Goal: Task Accomplishment & Management: Use online tool/utility

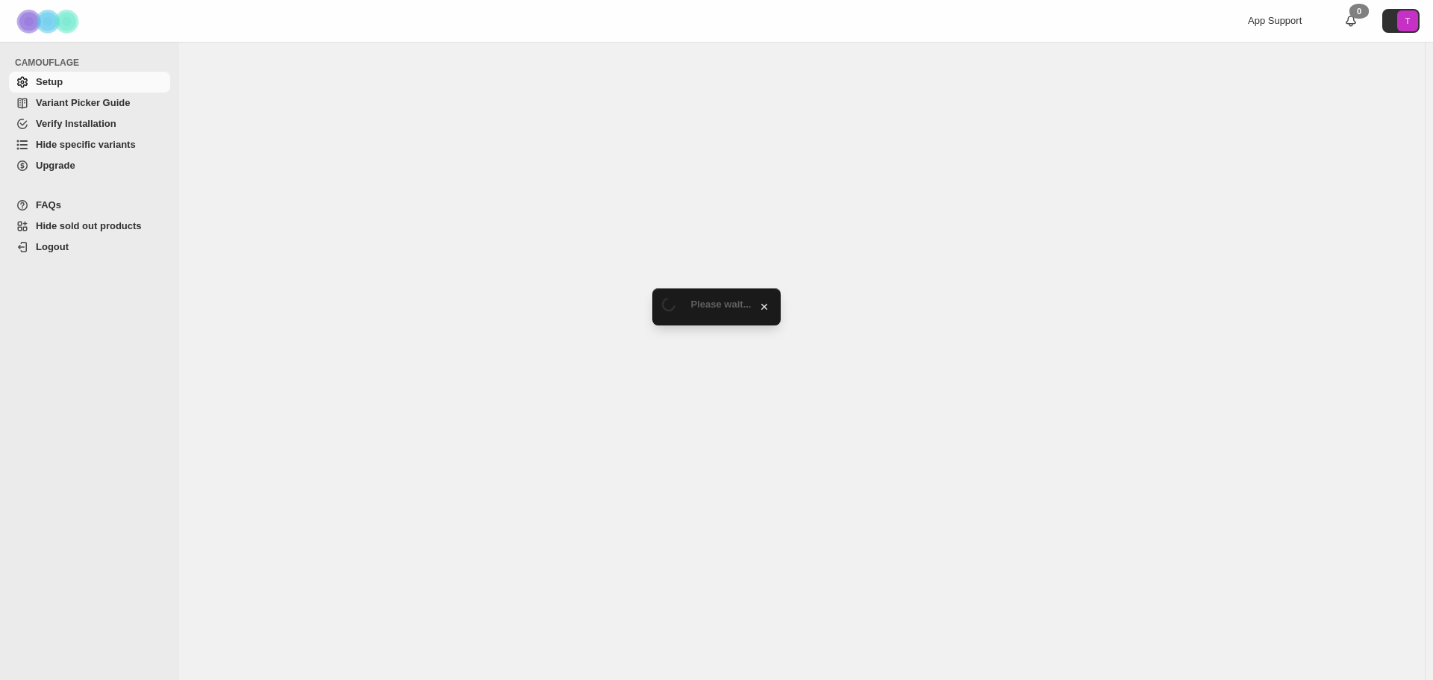
select select "******"
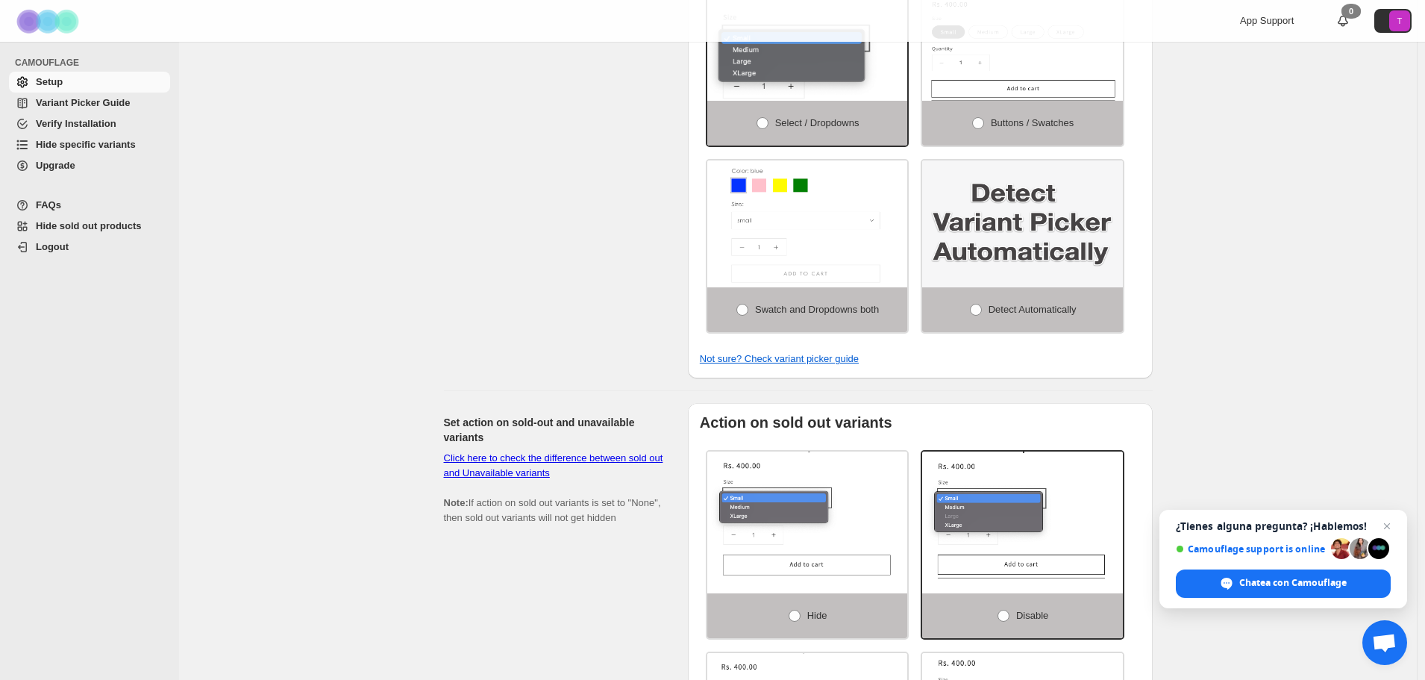
scroll to position [133, 0]
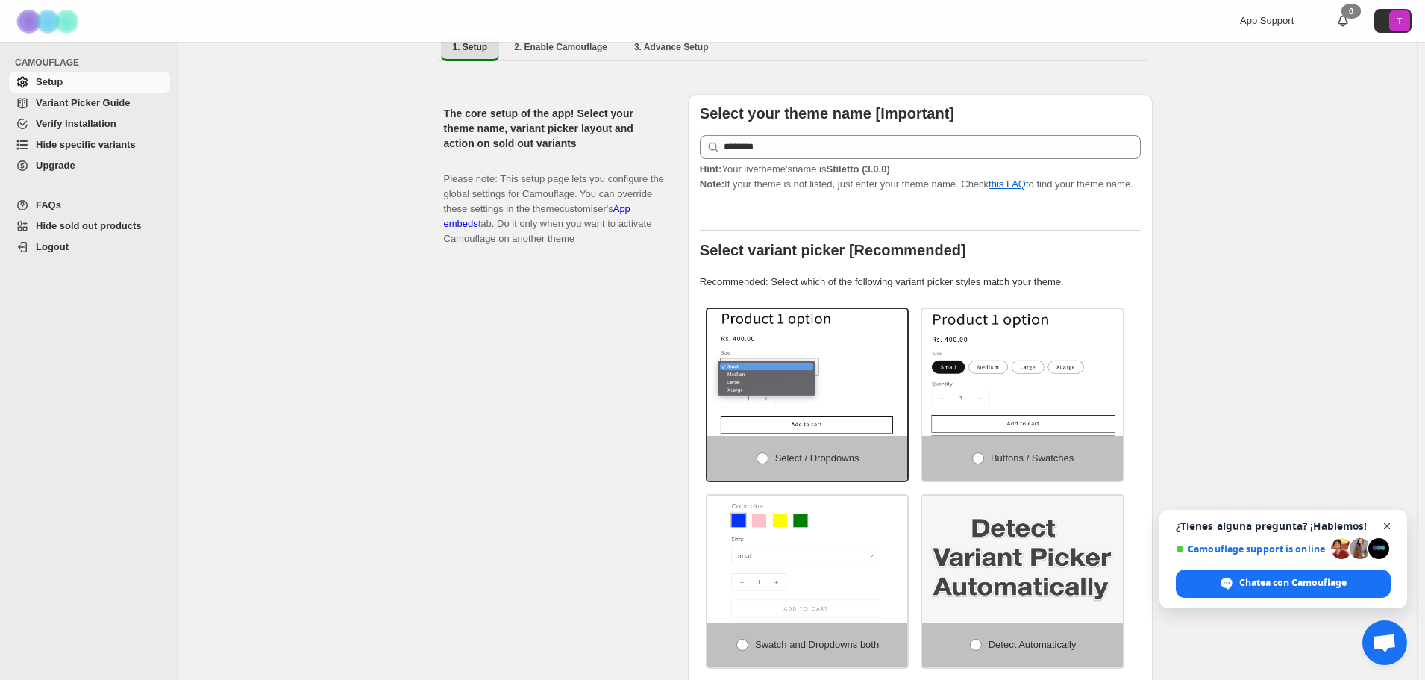
click at [1387, 518] on span "Cerrar el chat" at bounding box center [1387, 526] width 19 height 19
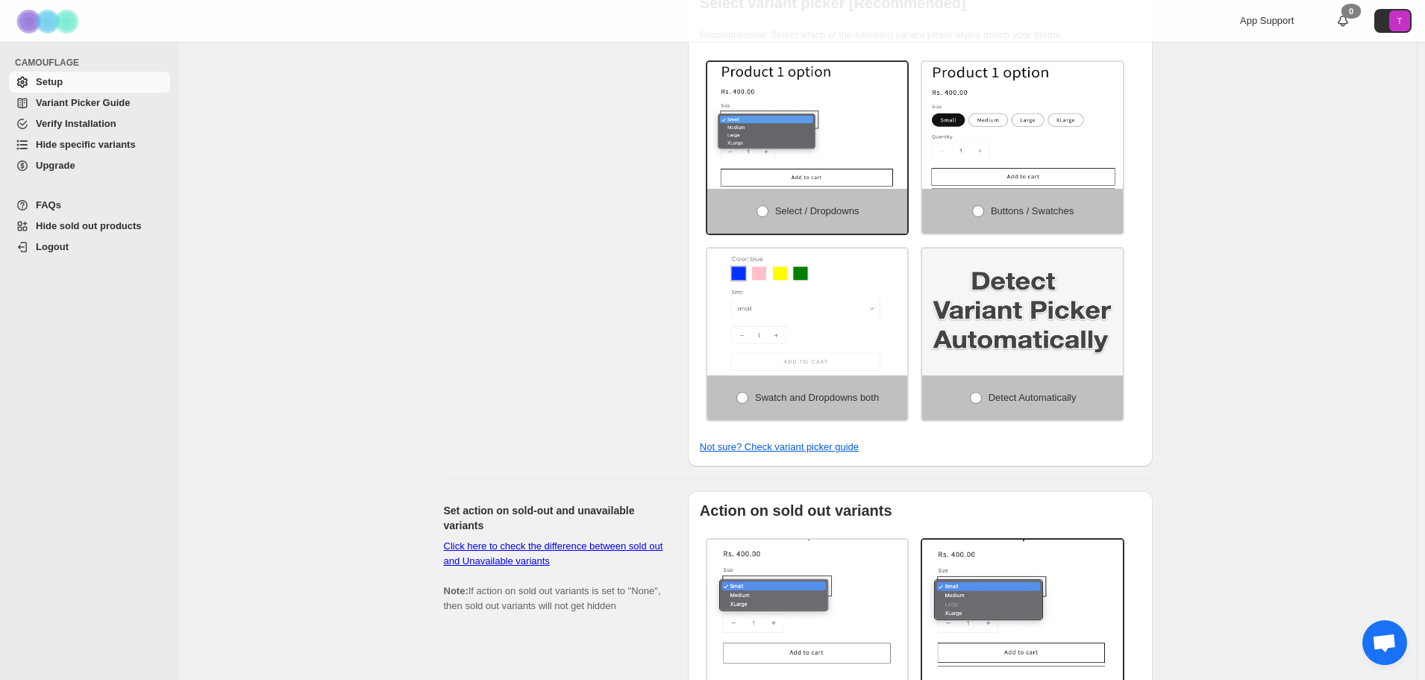
scroll to position [0, 0]
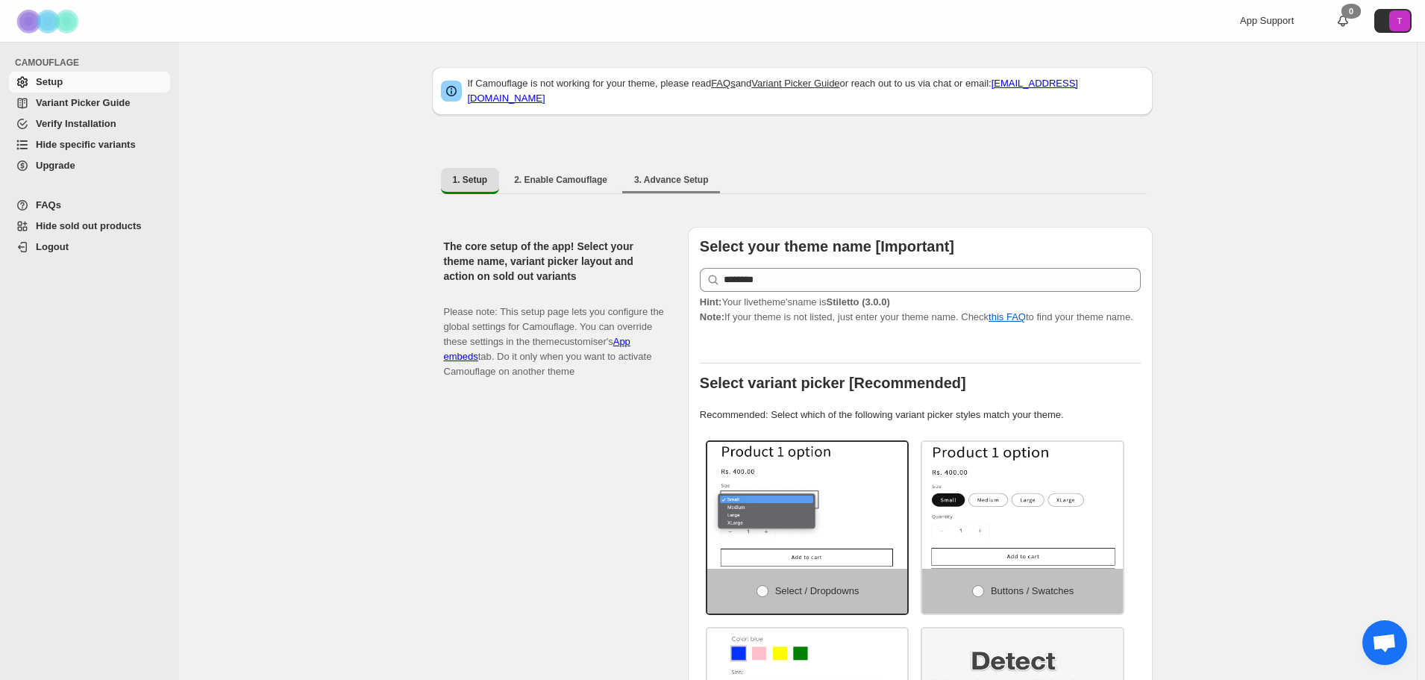
click at [648, 184] on li "3. Advance Setup" at bounding box center [671, 180] width 98 height 26
click at [669, 174] on span "3. Advance Setup" at bounding box center [671, 180] width 75 height 12
select select "******"
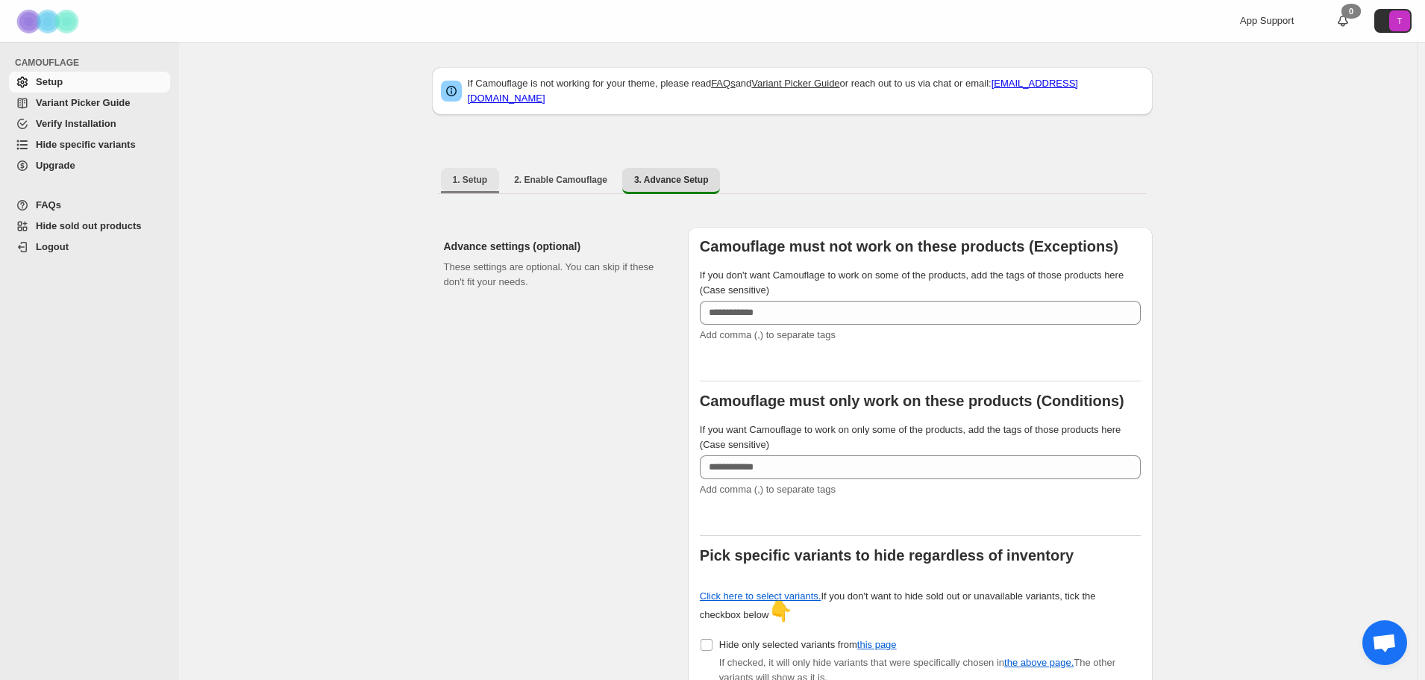
click at [482, 168] on button "1. Setup" at bounding box center [470, 180] width 59 height 24
select select "******"
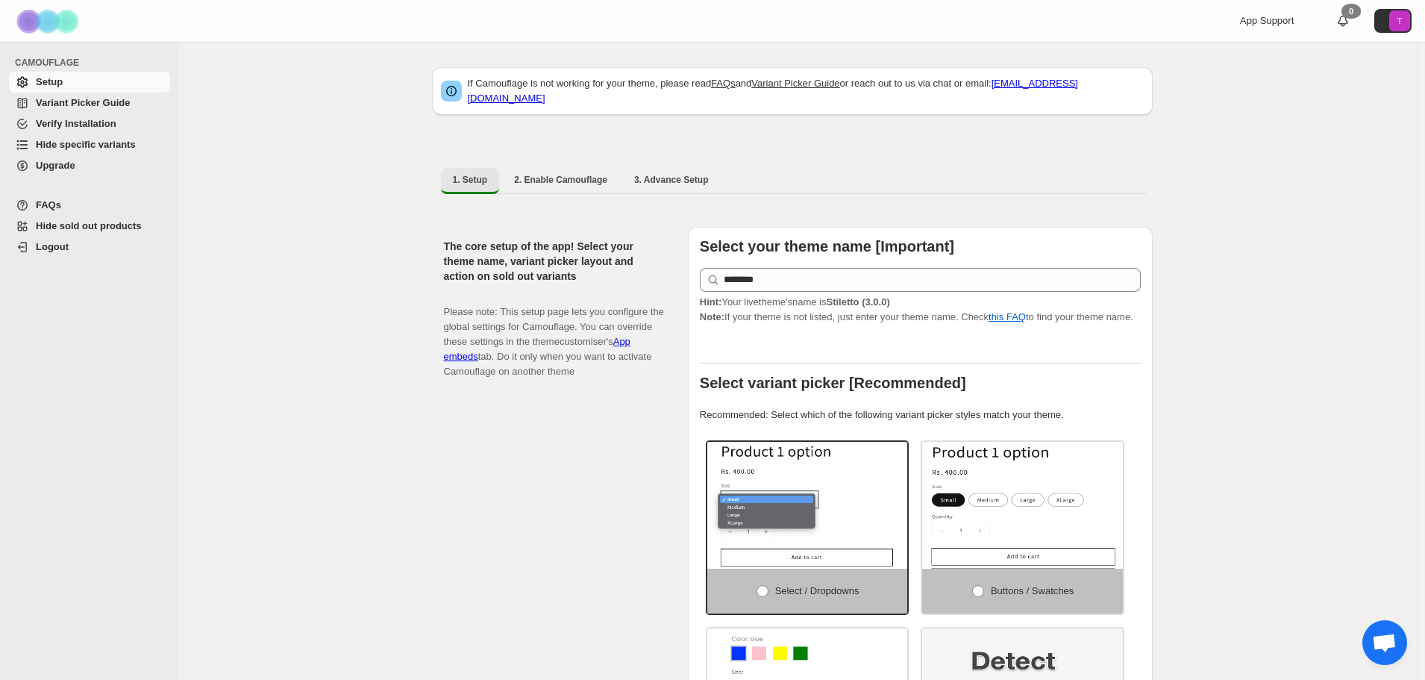
scroll to position [149, 0]
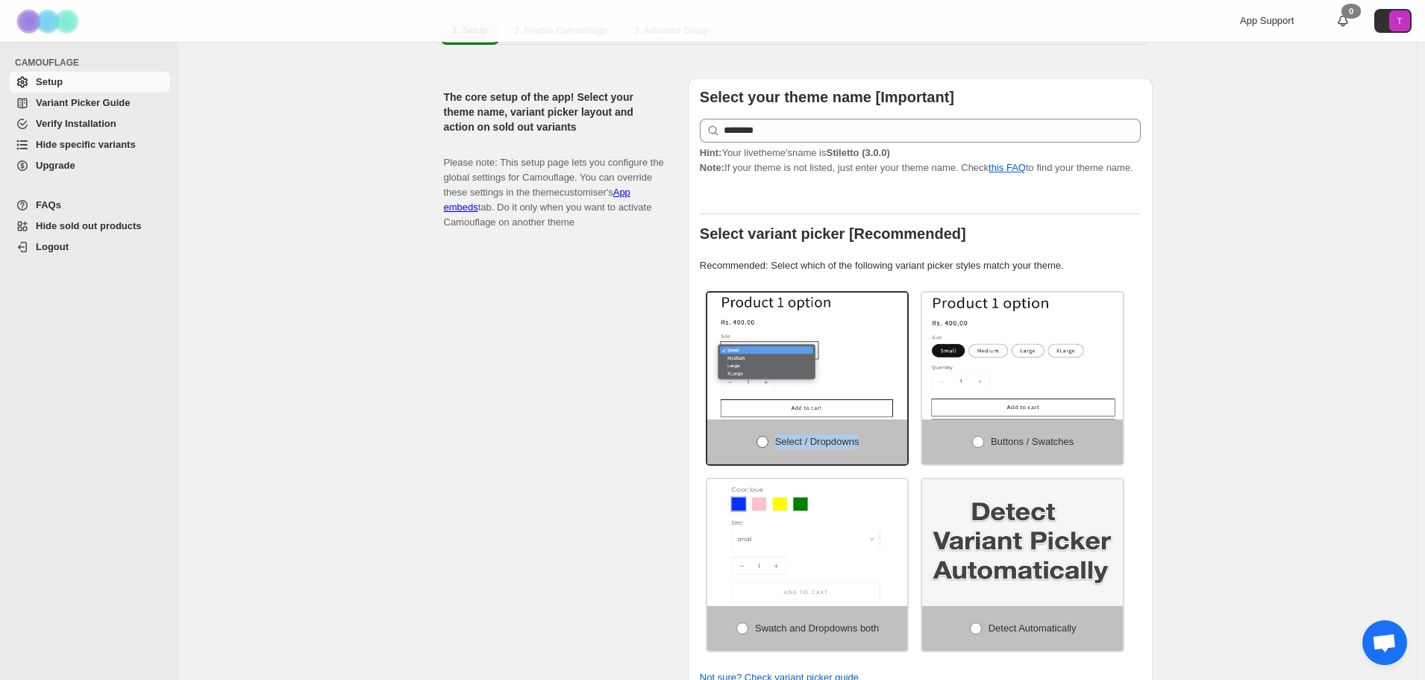
drag, startPoint x: 863, startPoint y: 437, endPoint x: 764, endPoint y: 441, distance: 99.3
click at [764, 441] on label "Select / Dropdowns" at bounding box center [807, 441] width 201 height 45
copy label "Select / Dropdowns"
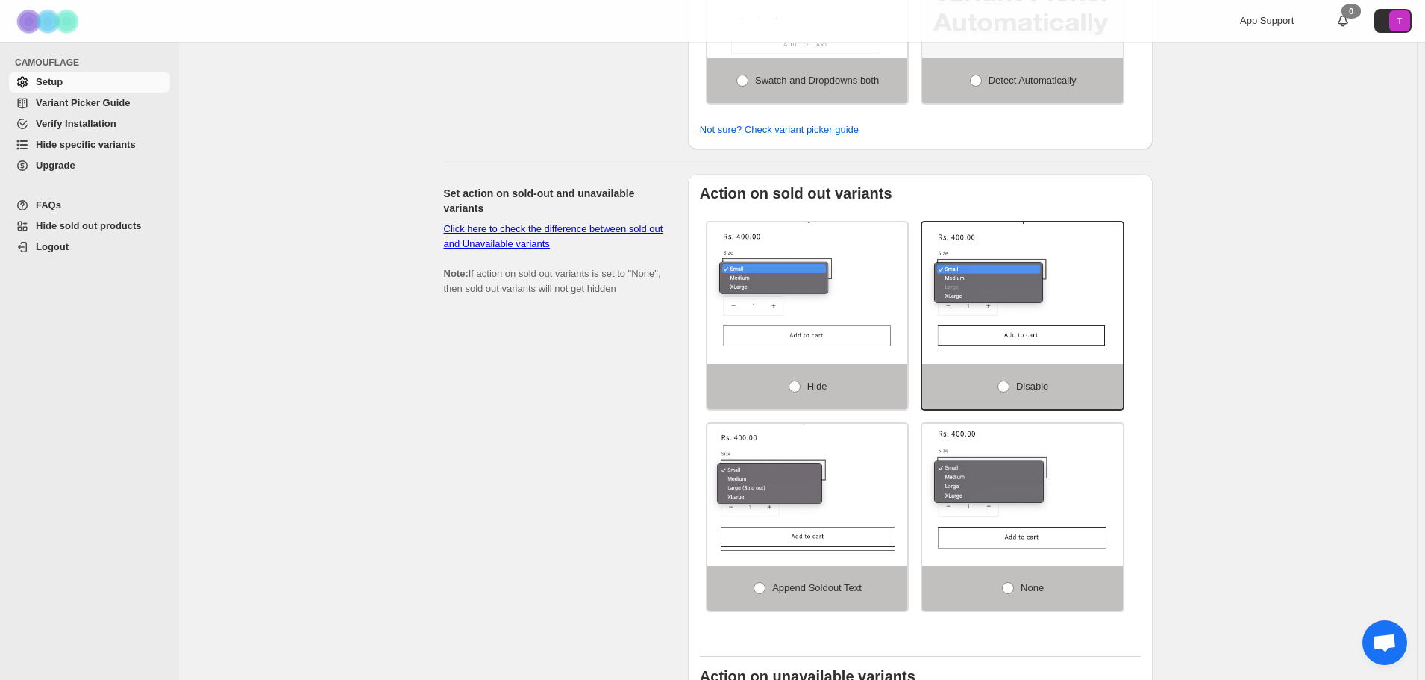
scroll to position [746, 0]
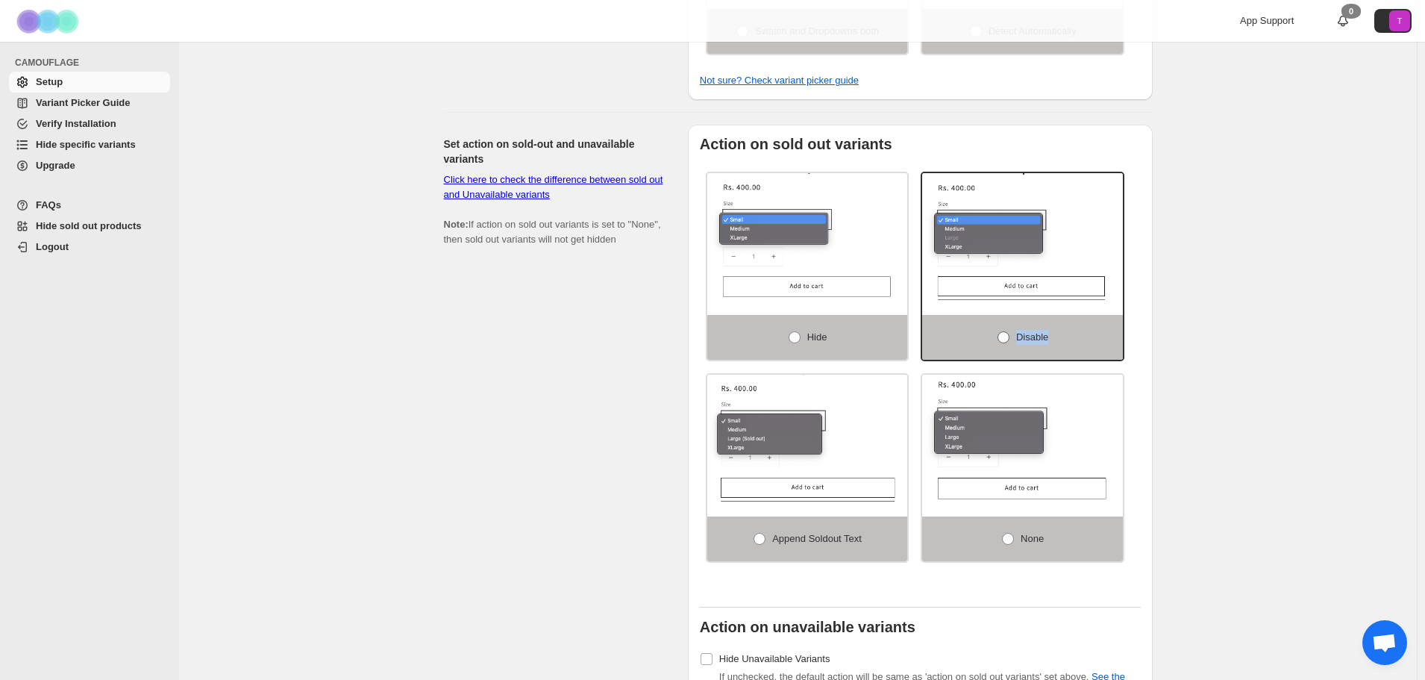
drag, startPoint x: 1061, startPoint y: 328, endPoint x: 1017, endPoint y: 328, distance: 44.0
click at [1017, 328] on label "Disable" at bounding box center [1022, 337] width 201 height 45
copy label "Disable"
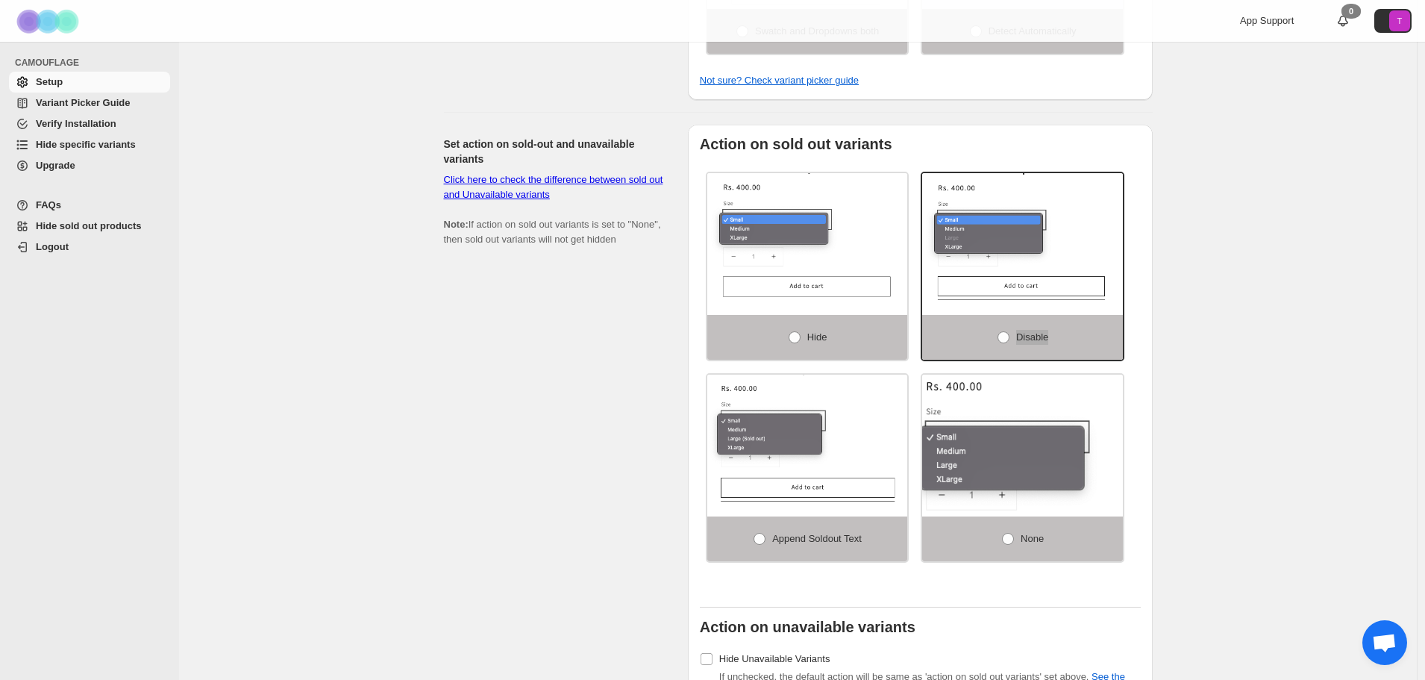
scroll to position [1028, 0]
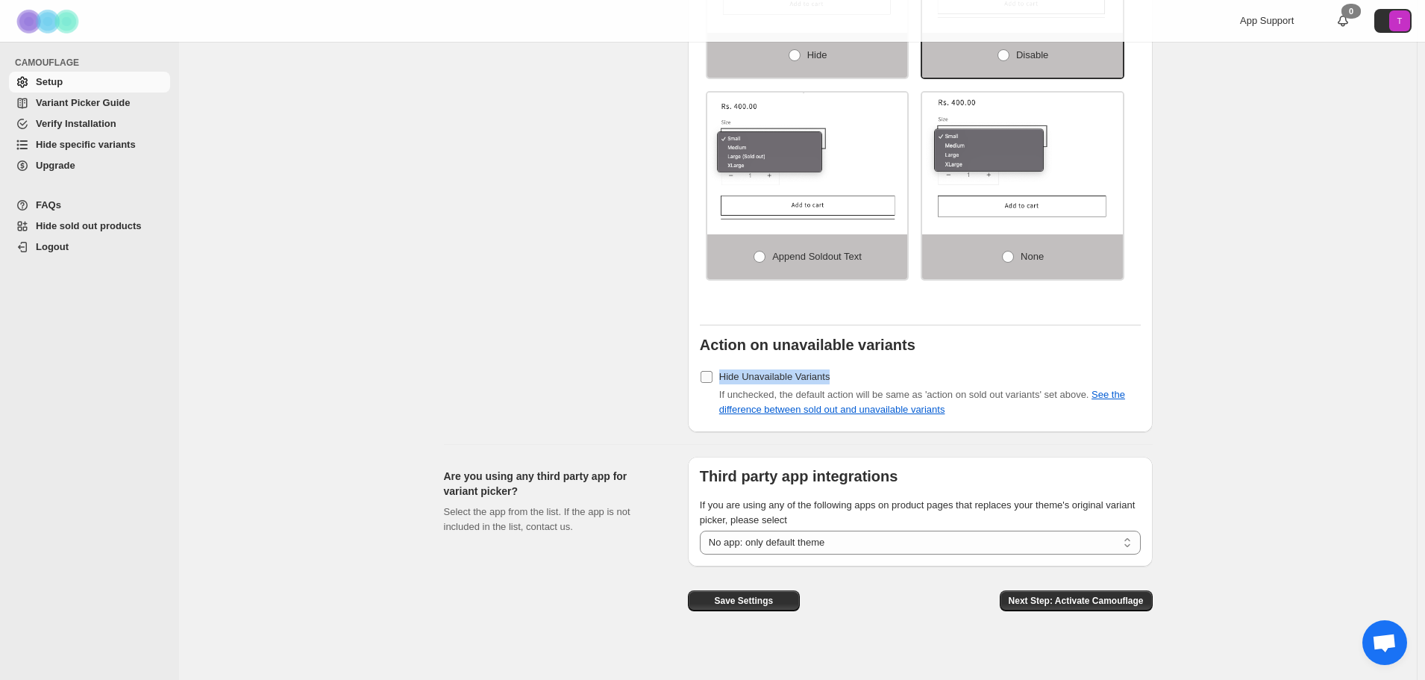
drag, startPoint x: 839, startPoint y: 369, endPoint x: 726, endPoint y: 374, distance: 113.5
click at [726, 374] on div "Hide Unavailable Variants If unchecked, the default action will be same as 'act…" at bounding box center [920, 391] width 441 height 51
copy span "Hide Unavailable Variants"
